Goal: Task Accomplishment & Management: Complete application form

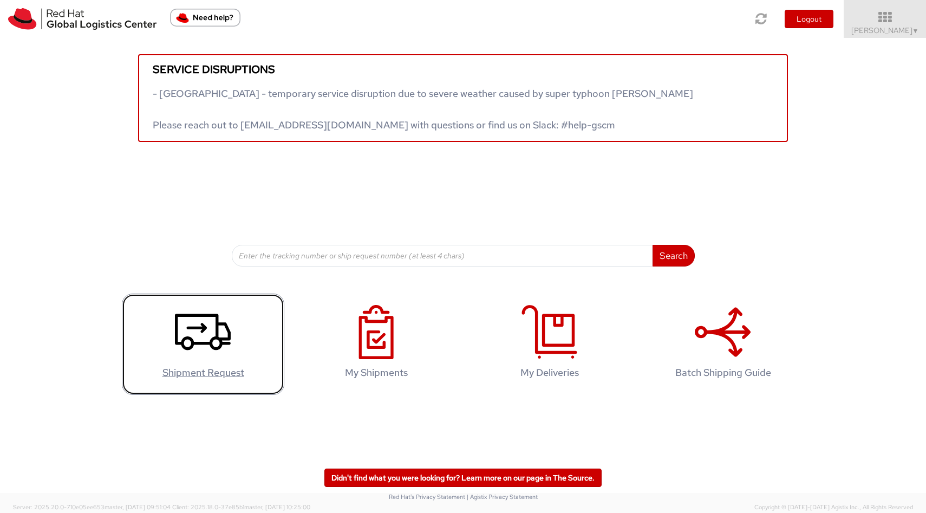
click at [210, 340] on icon at bounding box center [203, 332] width 56 height 54
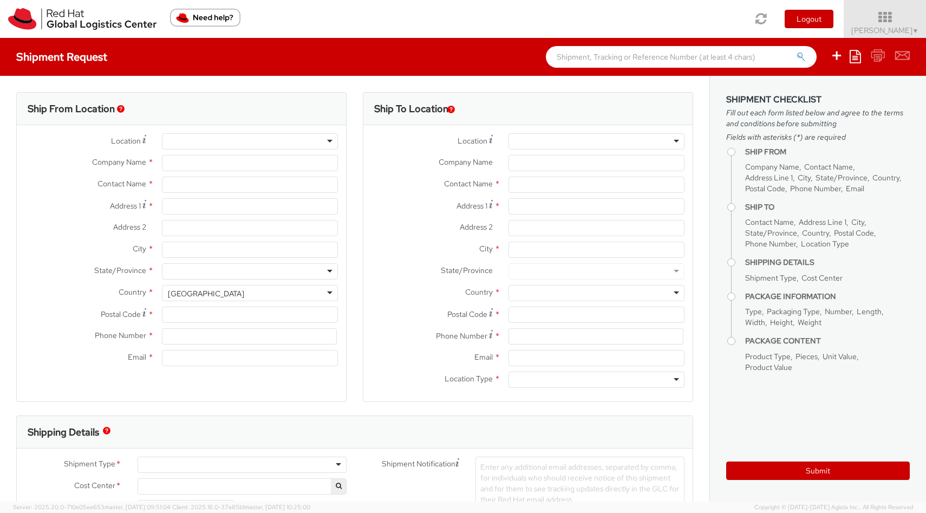
select select
select select "910"
type input "Red Hat Colombia S.A.S."
type input "[PERSON_NAME]"
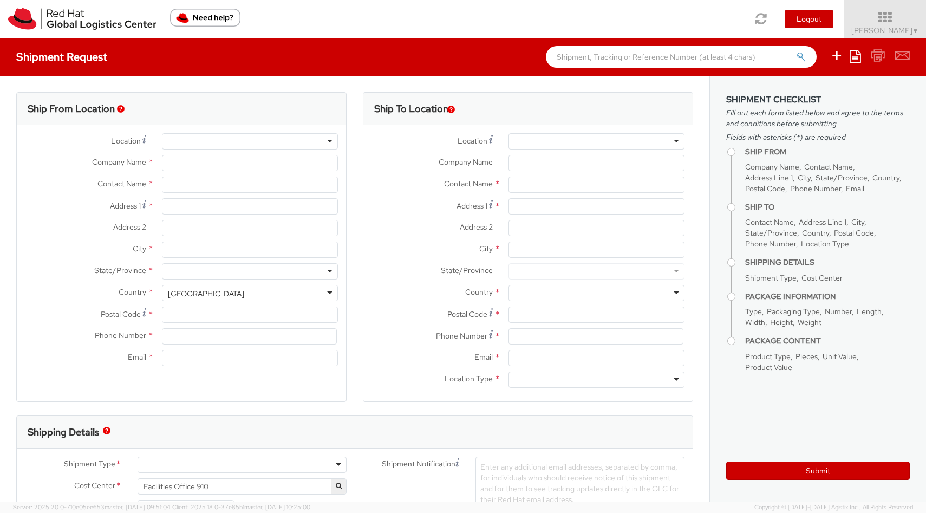
type input "Carrera 9 No. 115-06 #1906"
type input "19th Floor, [PERSON_NAME][GEOGRAPHIC_DATA]"
type input "BOGOTA"
type input "110111"
type input "57 1 5088629"
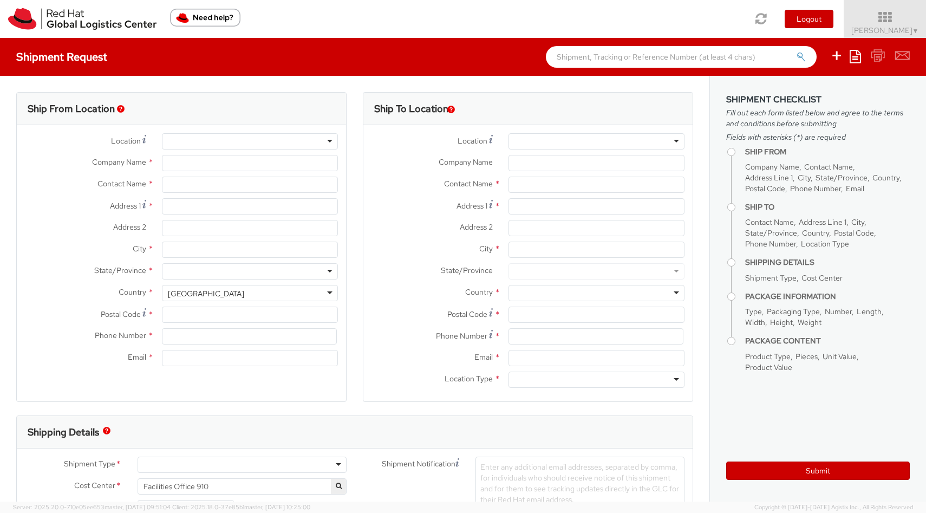
type input "[EMAIL_ADDRESS][DOMAIN_NAME]"
select select "CM"
select select "KGS"
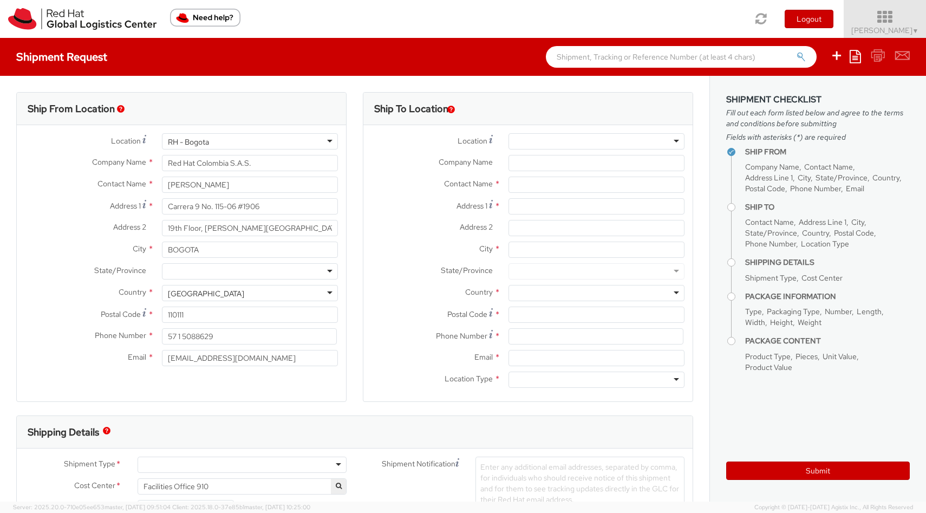
click at [905, 31] on span "[PERSON_NAME] ▼" at bounding box center [886, 30] width 68 height 10
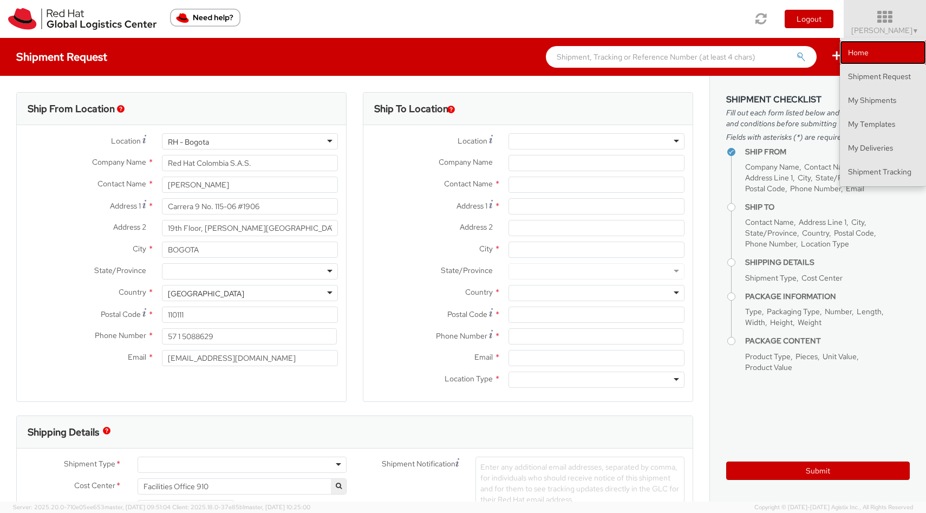
click at [879, 55] on link "Home" at bounding box center [883, 53] width 86 height 24
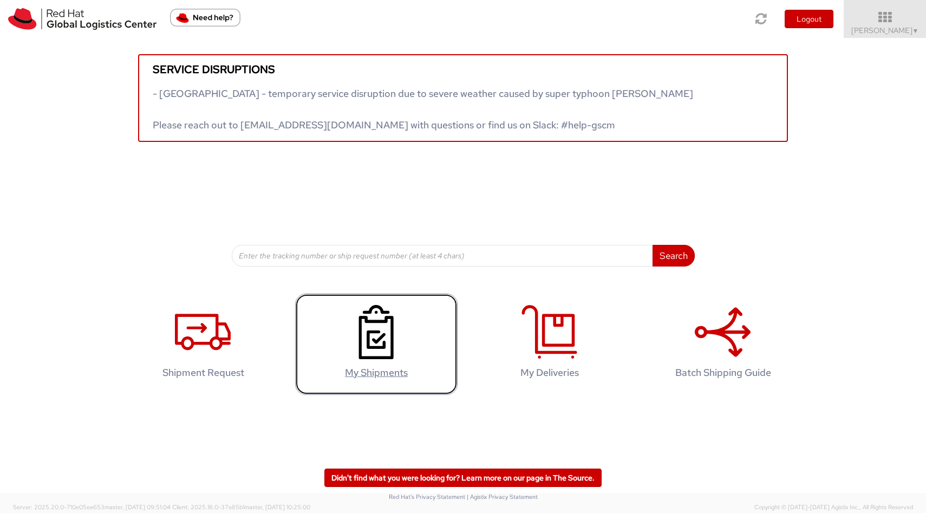
click at [390, 362] on link "My Shipments" at bounding box center [376, 344] width 163 height 101
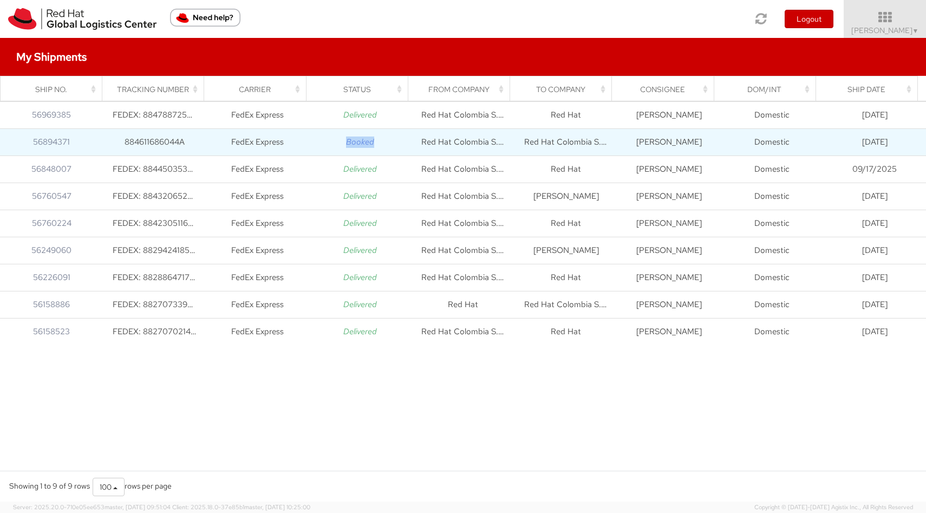
drag, startPoint x: 377, startPoint y: 142, endPoint x: 333, endPoint y: 141, distance: 43.4
click at [333, 141] on td "Booked" at bounding box center [360, 141] width 103 height 27
click at [61, 142] on link "56894371" at bounding box center [51, 142] width 37 height 11
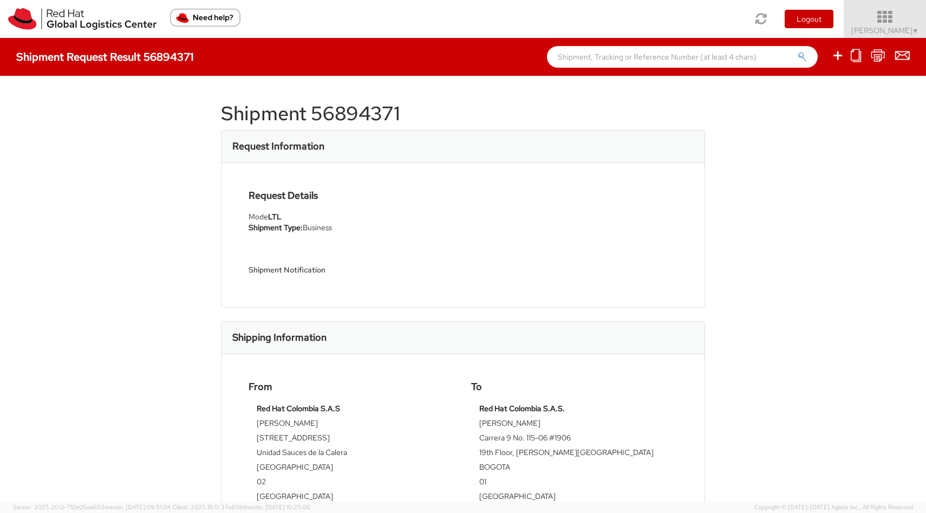
click at [904, 34] on span "[PERSON_NAME] ▼" at bounding box center [886, 30] width 68 height 10
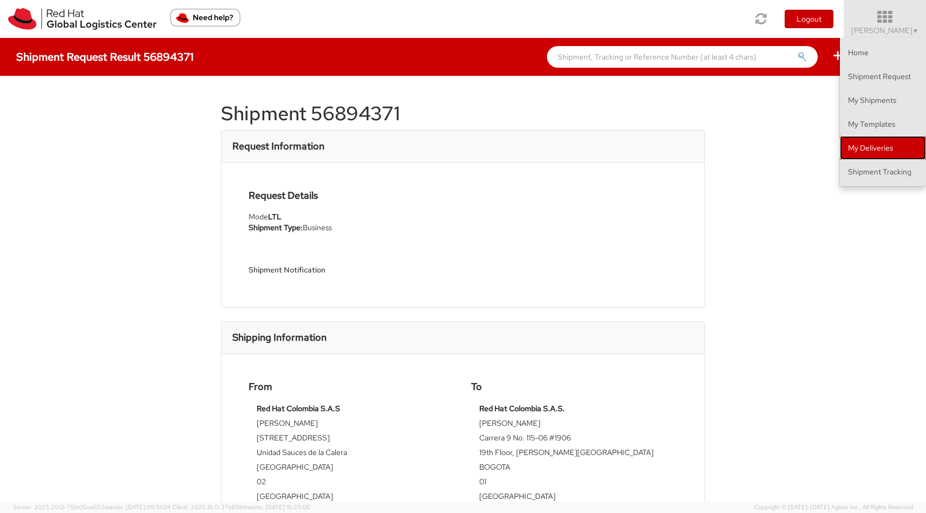
click at [886, 145] on link "My Deliveries" at bounding box center [883, 148] width 86 height 24
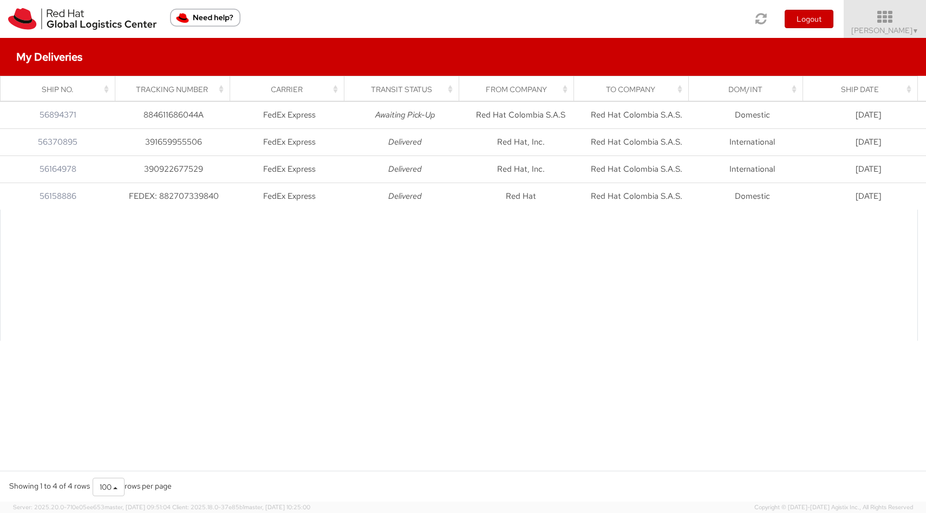
click at [898, 33] on span "[PERSON_NAME] ▼" at bounding box center [886, 30] width 68 height 10
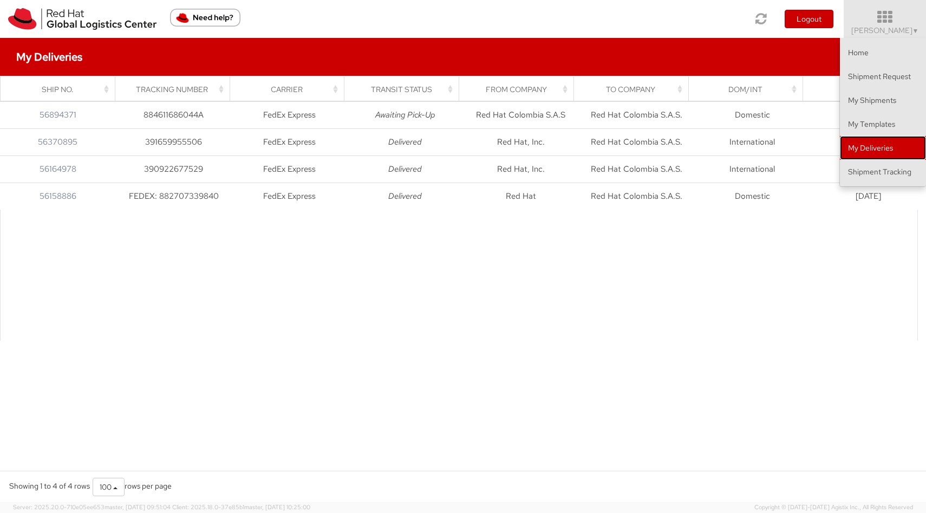
click at [871, 149] on link "My Deliveries" at bounding box center [883, 148] width 86 height 24
